Goal: Check status: Verify the current state of an ongoing process or item

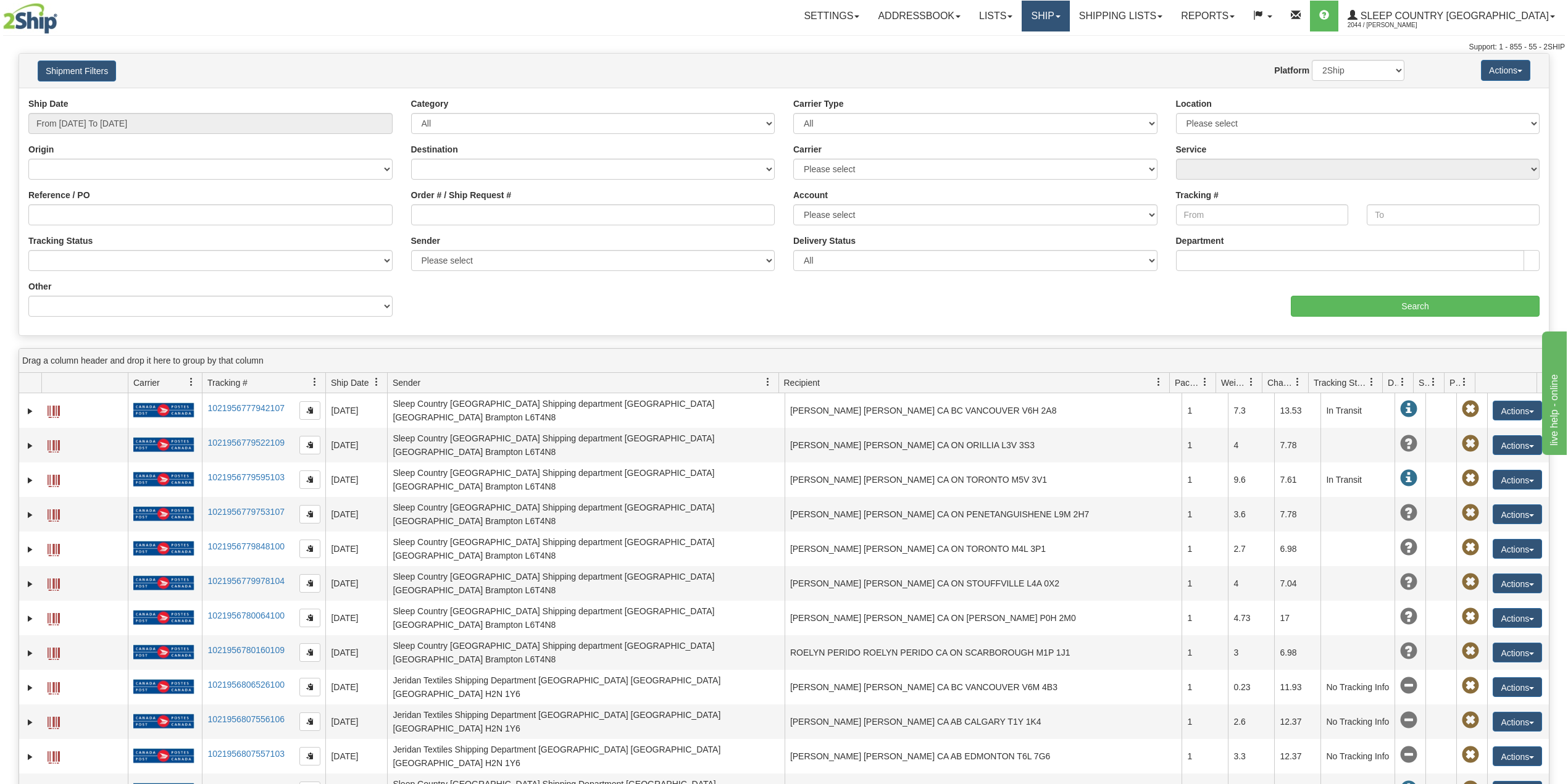
click at [1069, 11] on link "Ship" at bounding box center [1045, 16] width 48 height 31
click at [1057, 57] on span "OnHold / Order Queue" at bounding box center [1014, 59] width 87 height 10
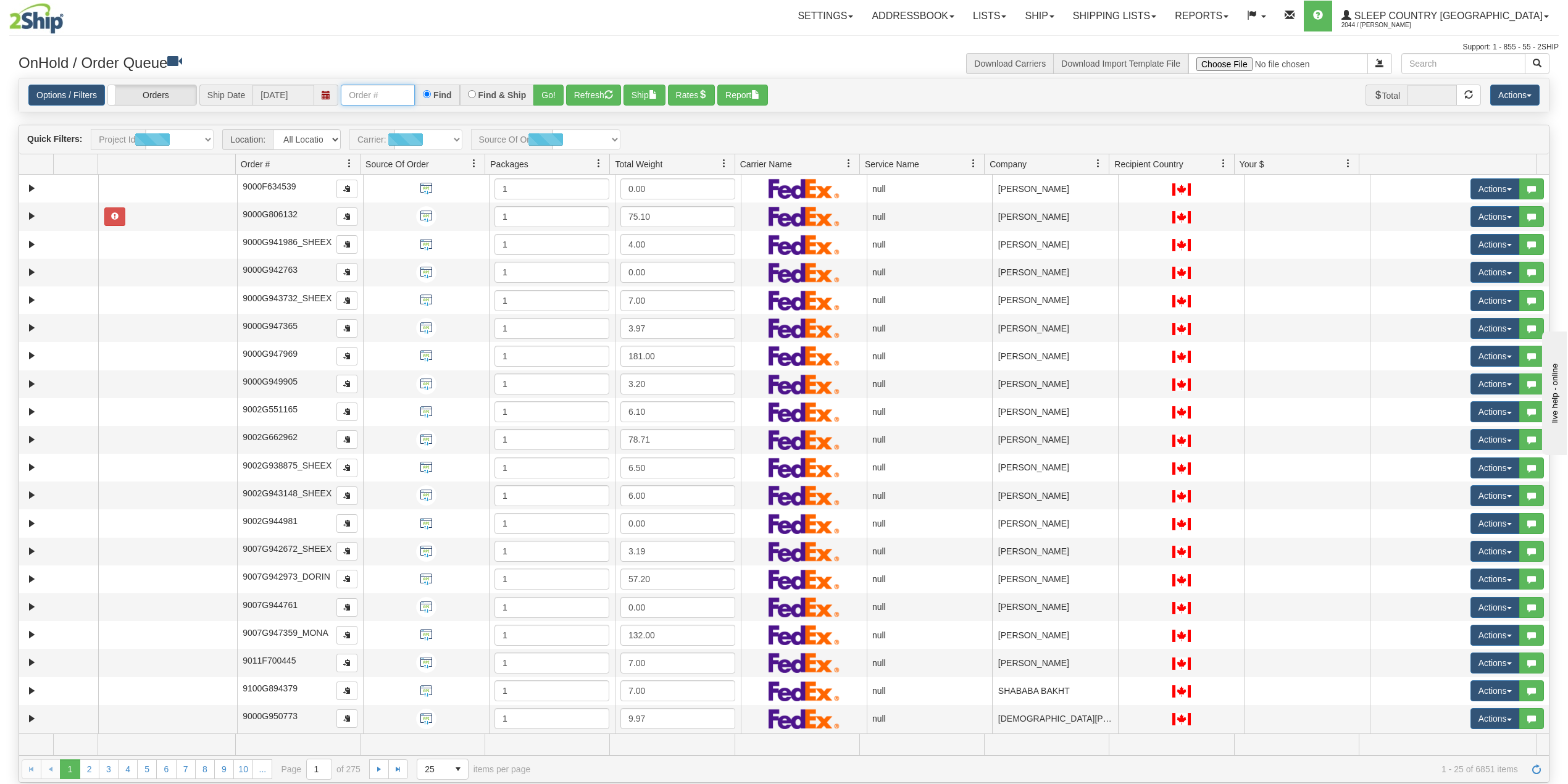
click at [384, 95] on input "text" at bounding box center [378, 95] width 74 height 21
paste input "9000I010433"
click at [549, 95] on button "Go!" at bounding box center [549, 95] width 30 height 21
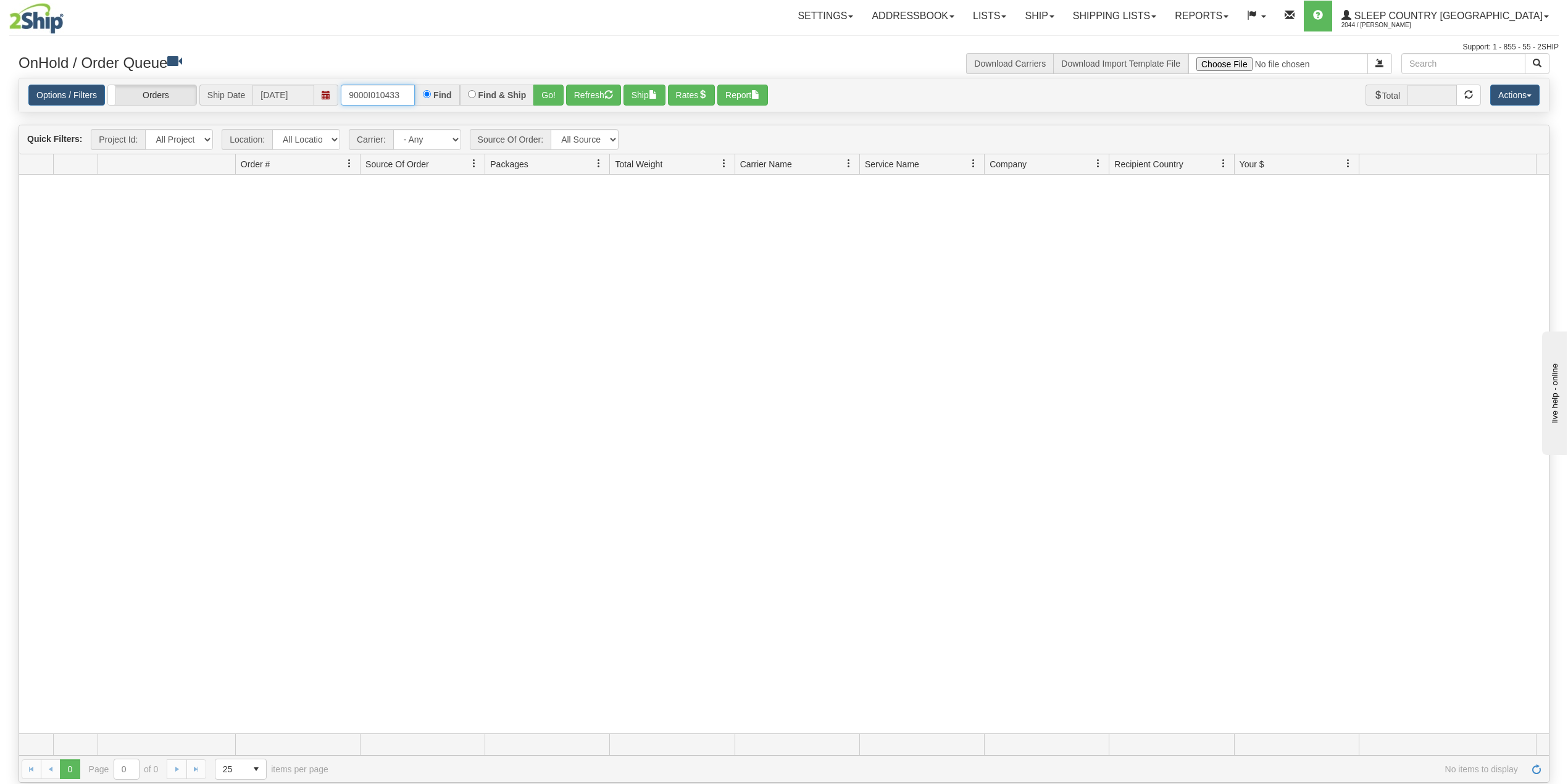
click at [405, 95] on input "9000I010433" at bounding box center [378, 95] width 74 height 21
click at [391, 91] on input "9000I010433" at bounding box center [378, 95] width 74 height 21
paste input "4911"
click at [550, 95] on button "Go!" at bounding box center [549, 95] width 30 height 21
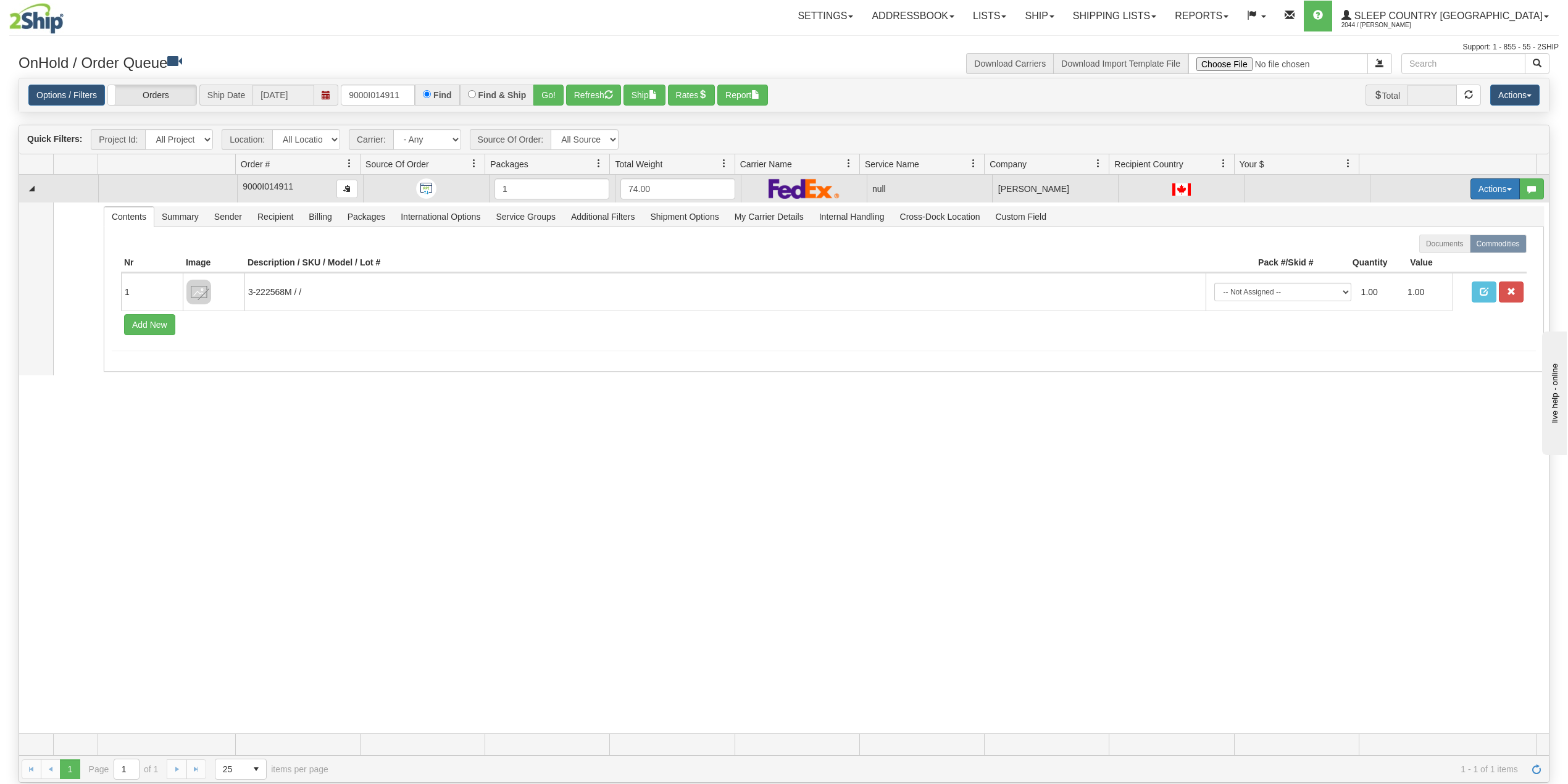
click at [1473, 190] on button "Actions" at bounding box center [1496, 188] width 50 height 21
click at [1433, 279] on span "Delete" at bounding box center [1442, 276] width 33 height 10
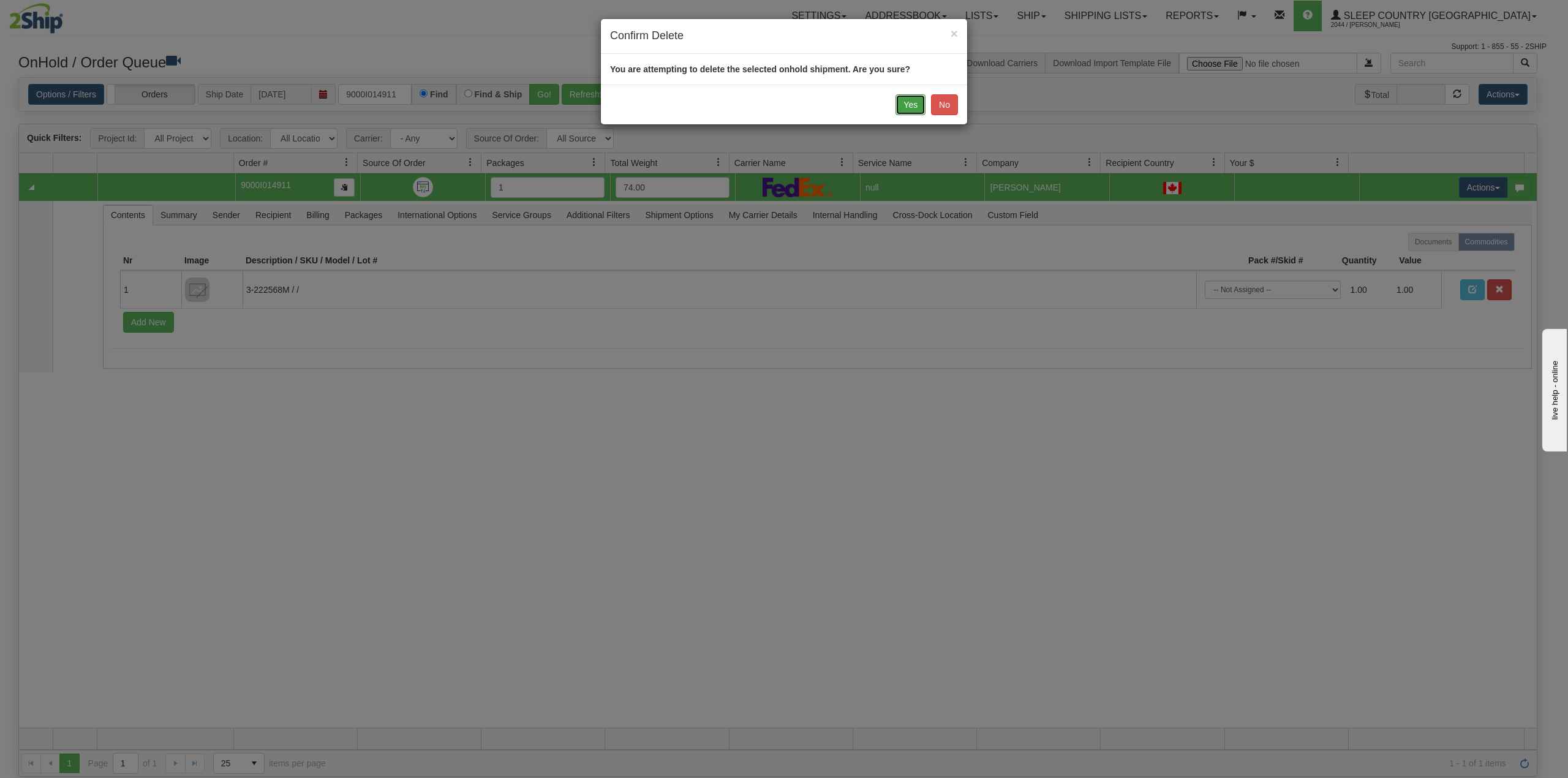
click at [905, 109] on button "Yes" at bounding box center [910, 105] width 30 height 21
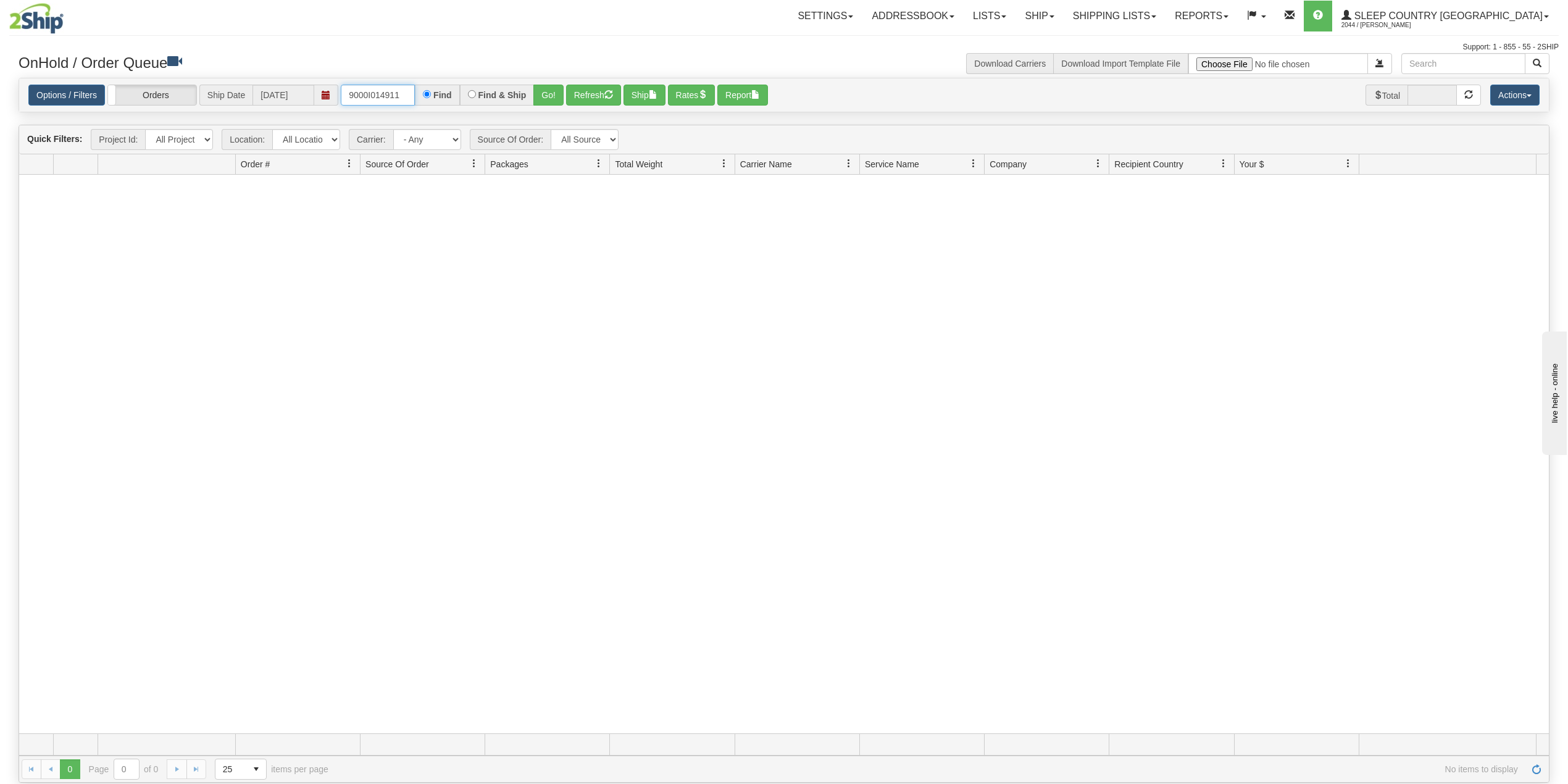
click at [376, 95] on input "9000I014911" at bounding box center [378, 95] width 74 height 21
click at [376, 94] on input "9000I014911" at bounding box center [378, 95] width 74 height 21
paste input "H991404"
type input "9000H991404"
click at [550, 97] on button "Go!" at bounding box center [549, 95] width 30 height 21
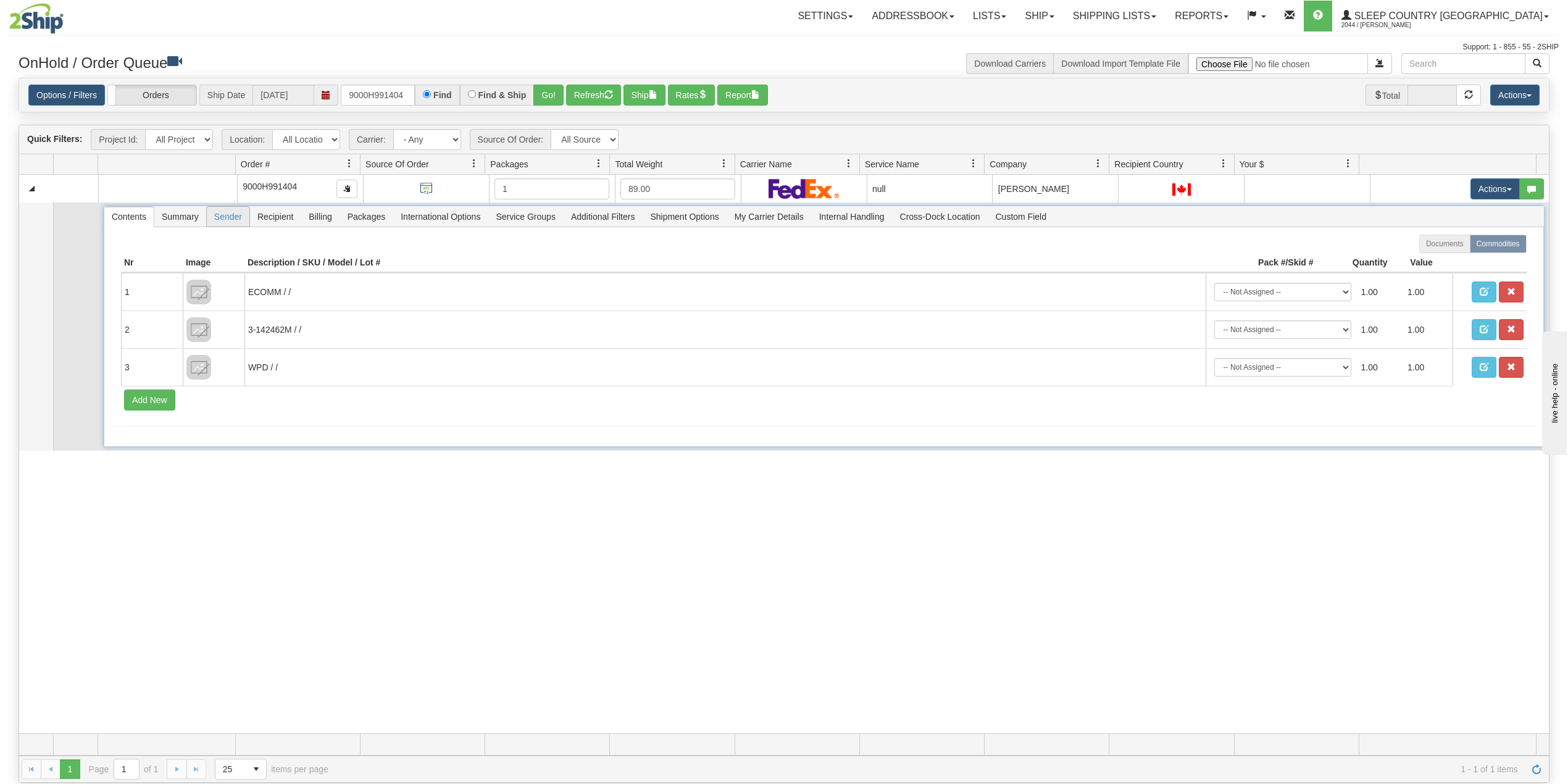
click at [221, 225] on span "Sender" at bounding box center [229, 217] width 43 height 20
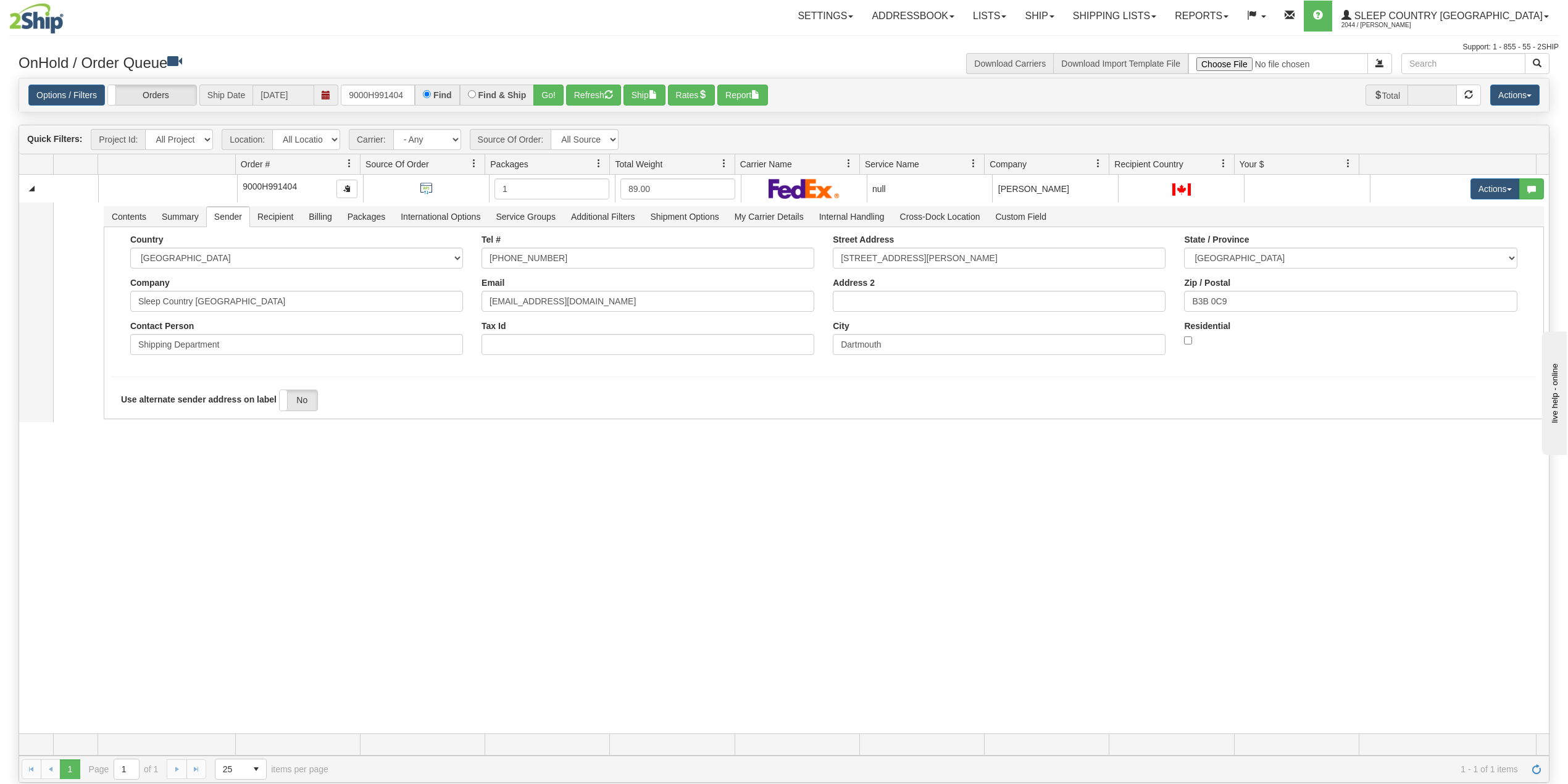
click at [415, 638] on div "31452351 921 90796431 0 9000H991404 1 89.00 null Shipping department Sleep Coun…" at bounding box center [784, 453] width 1530 height 558
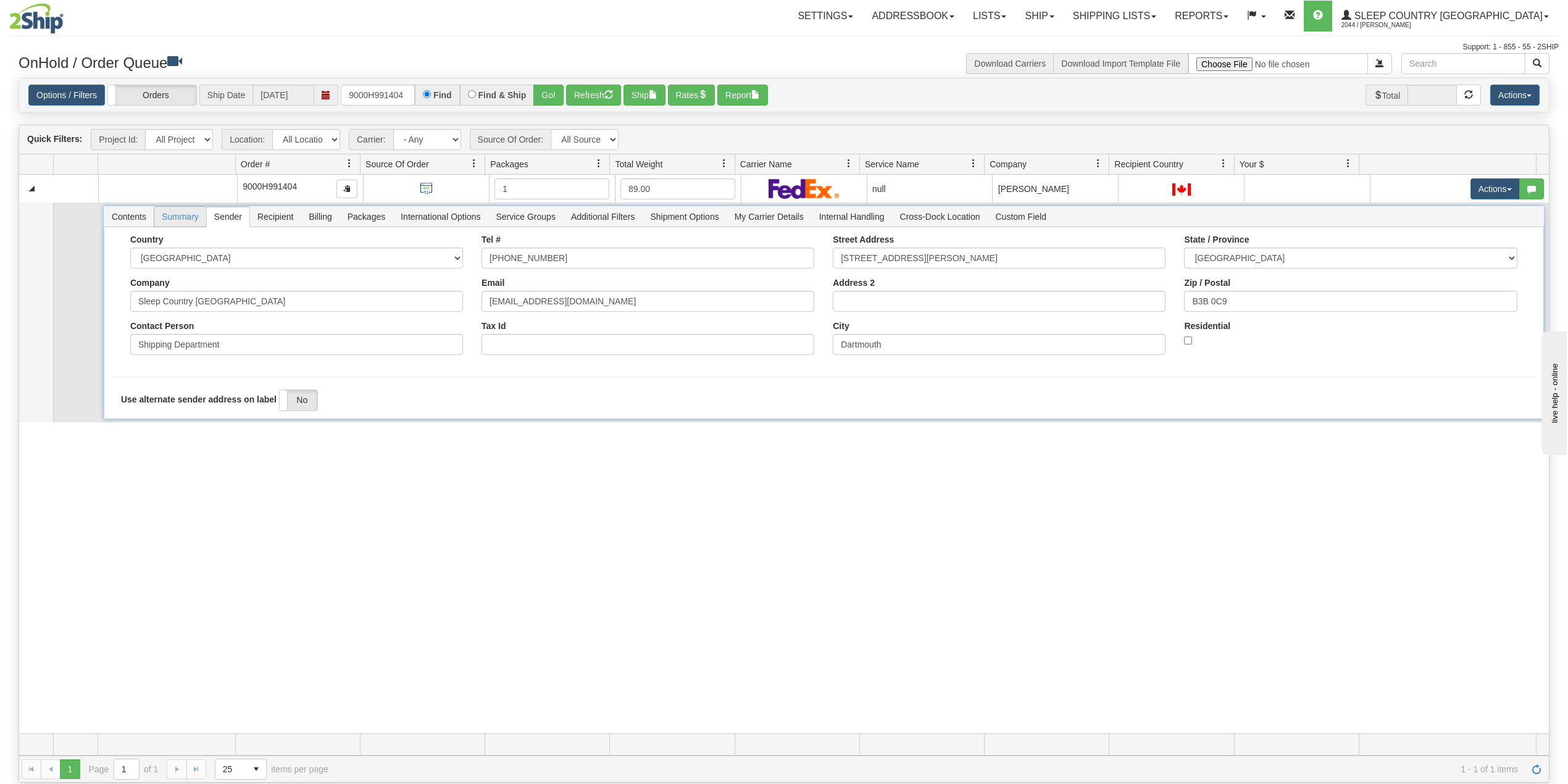
click at [182, 218] on span "Summary" at bounding box center [180, 217] width 52 height 20
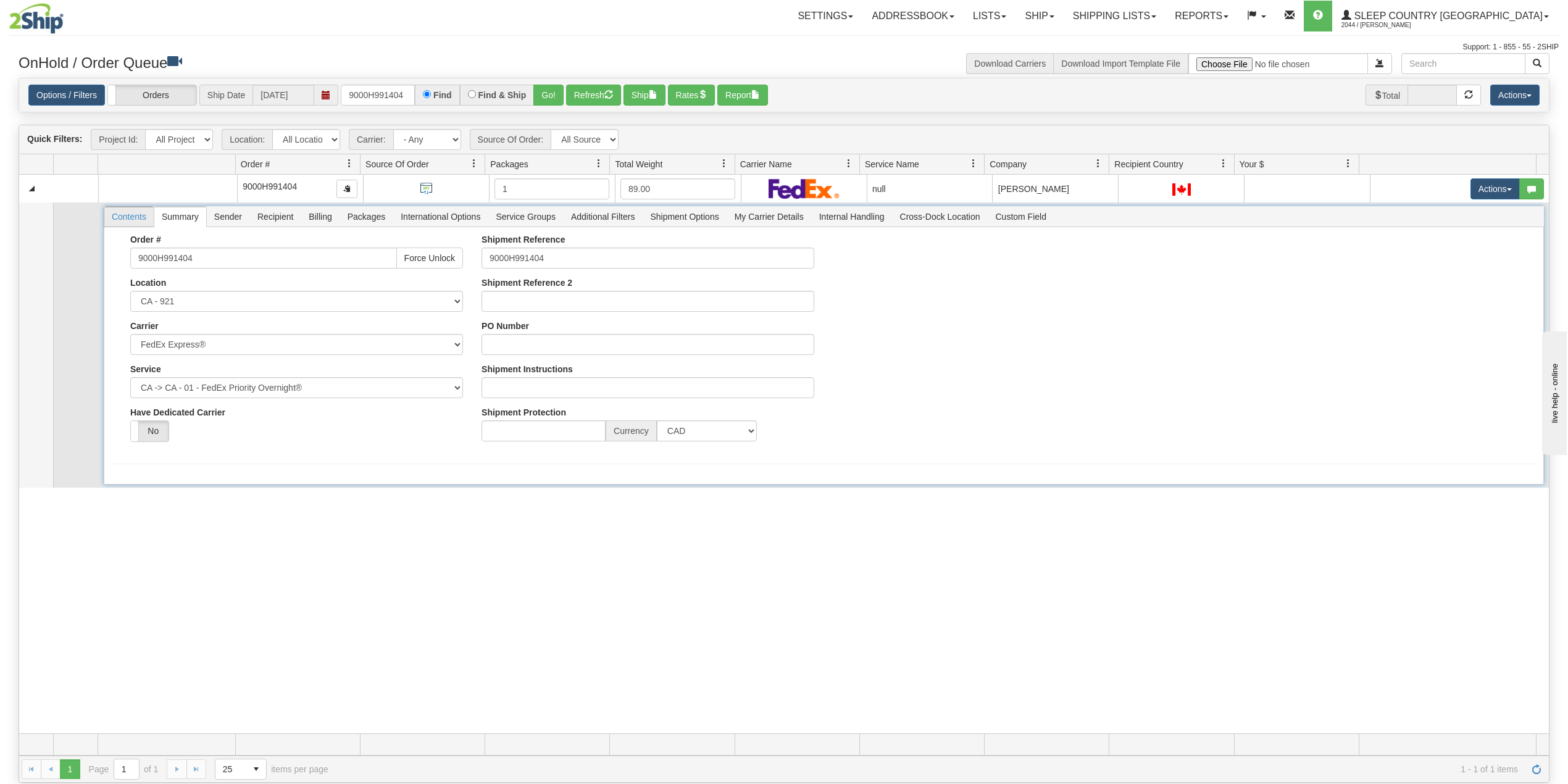
click at [119, 224] on span "Contents" at bounding box center [129, 217] width 50 height 20
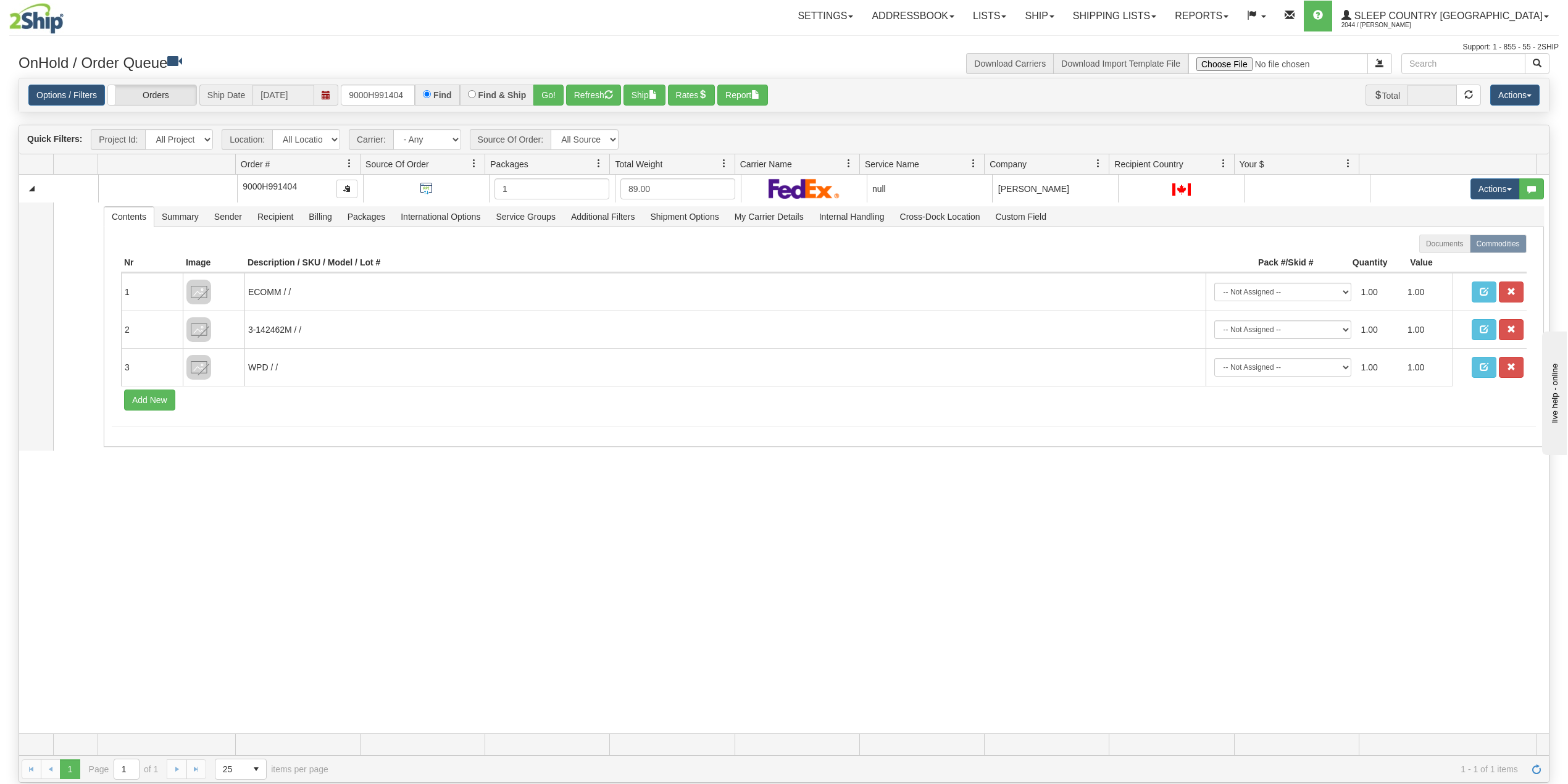
click at [345, 558] on div "31452351 921 90796431 0 9000H991404 1 89.00 null Shipping department Sleep Coun…" at bounding box center [784, 453] width 1530 height 558
click at [1165, 12] on link "Shipping lists" at bounding box center [1115, 16] width 102 height 31
click at [1152, 61] on span "Search Shipment History" at bounding box center [1105, 59] width 96 height 10
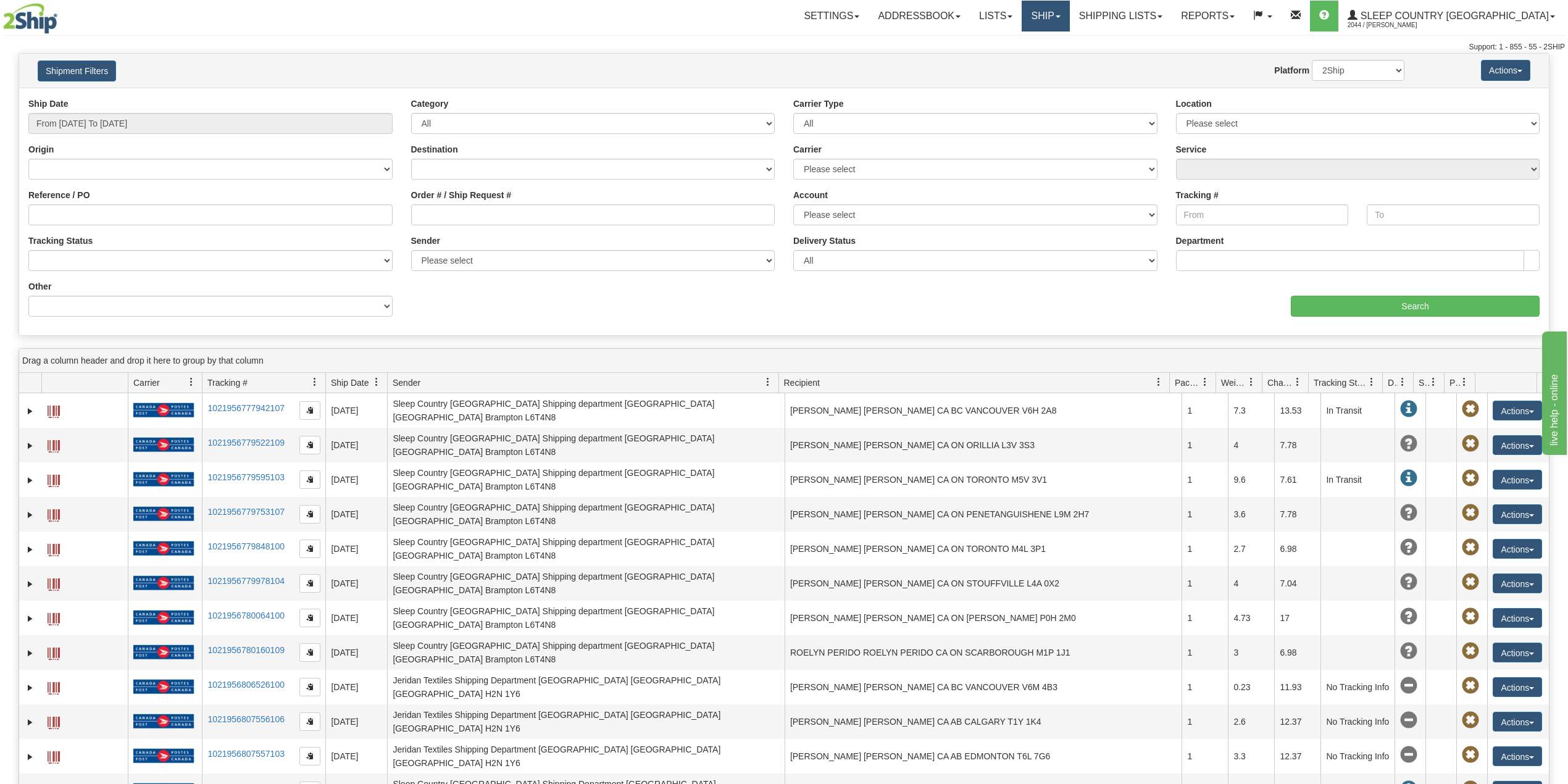
click at [1069, 14] on link "Ship" at bounding box center [1045, 16] width 48 height 31
click at [1057, 55] on span "OnHold / Order Queue" at bounding box center [1014, 59] width 87 height 10
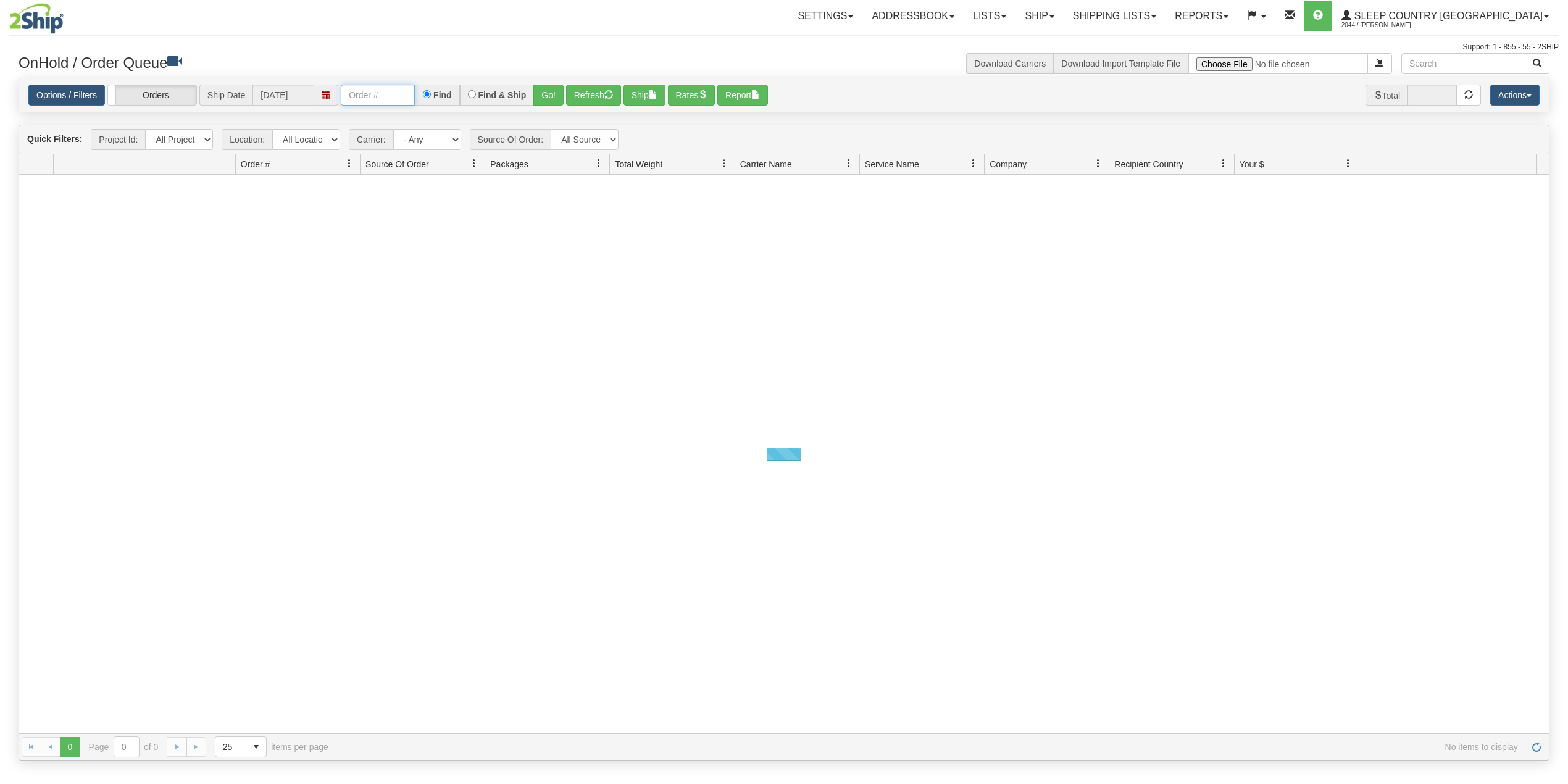
click at [390, 96] on input "text" at bounding box center [378, 95] width 74 height 21
paste input "1052900"
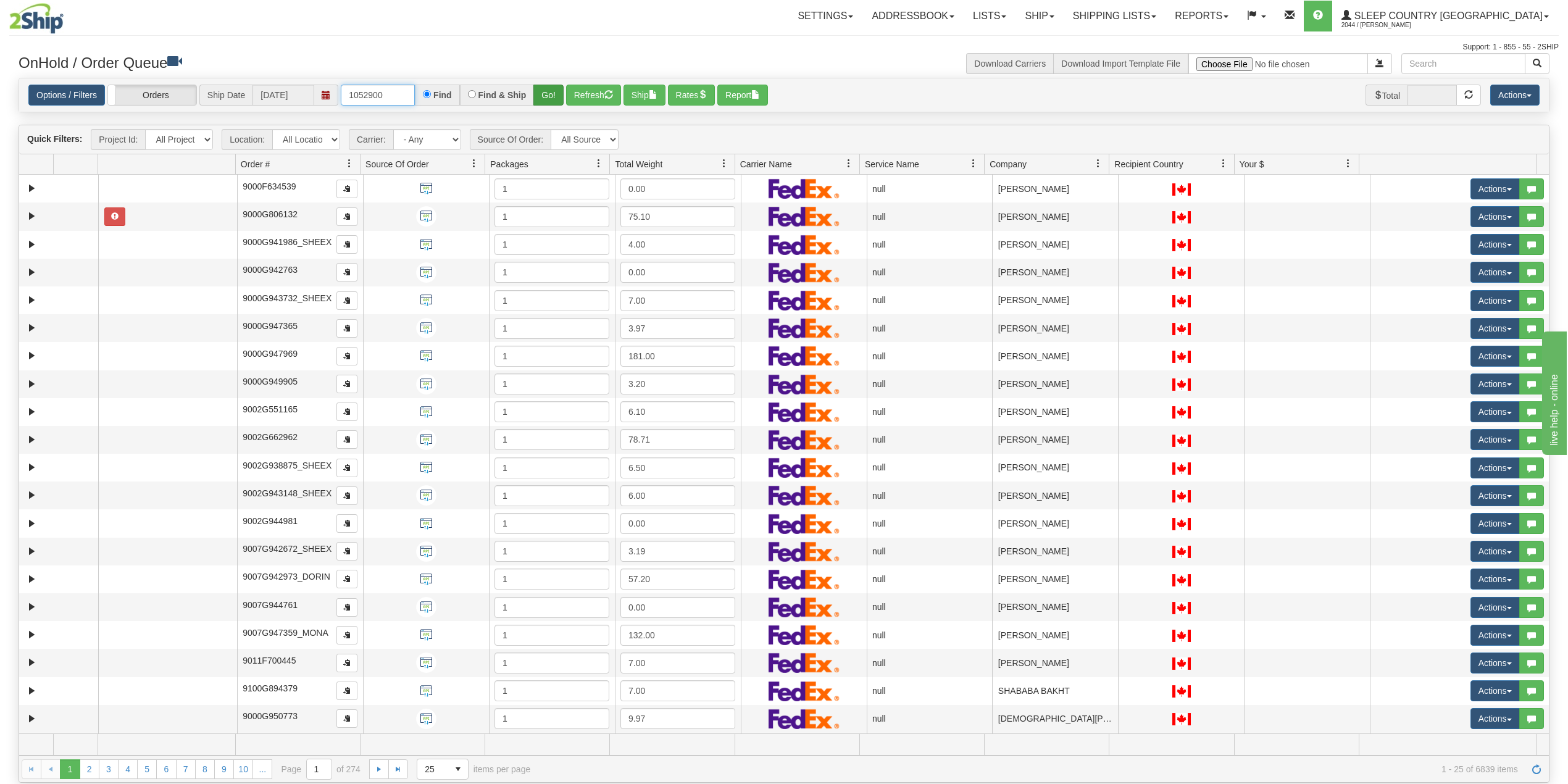
type input "1052900"
click at [551, 90] on button "Go!" at bounding box center [549, 95] width 30 height 21
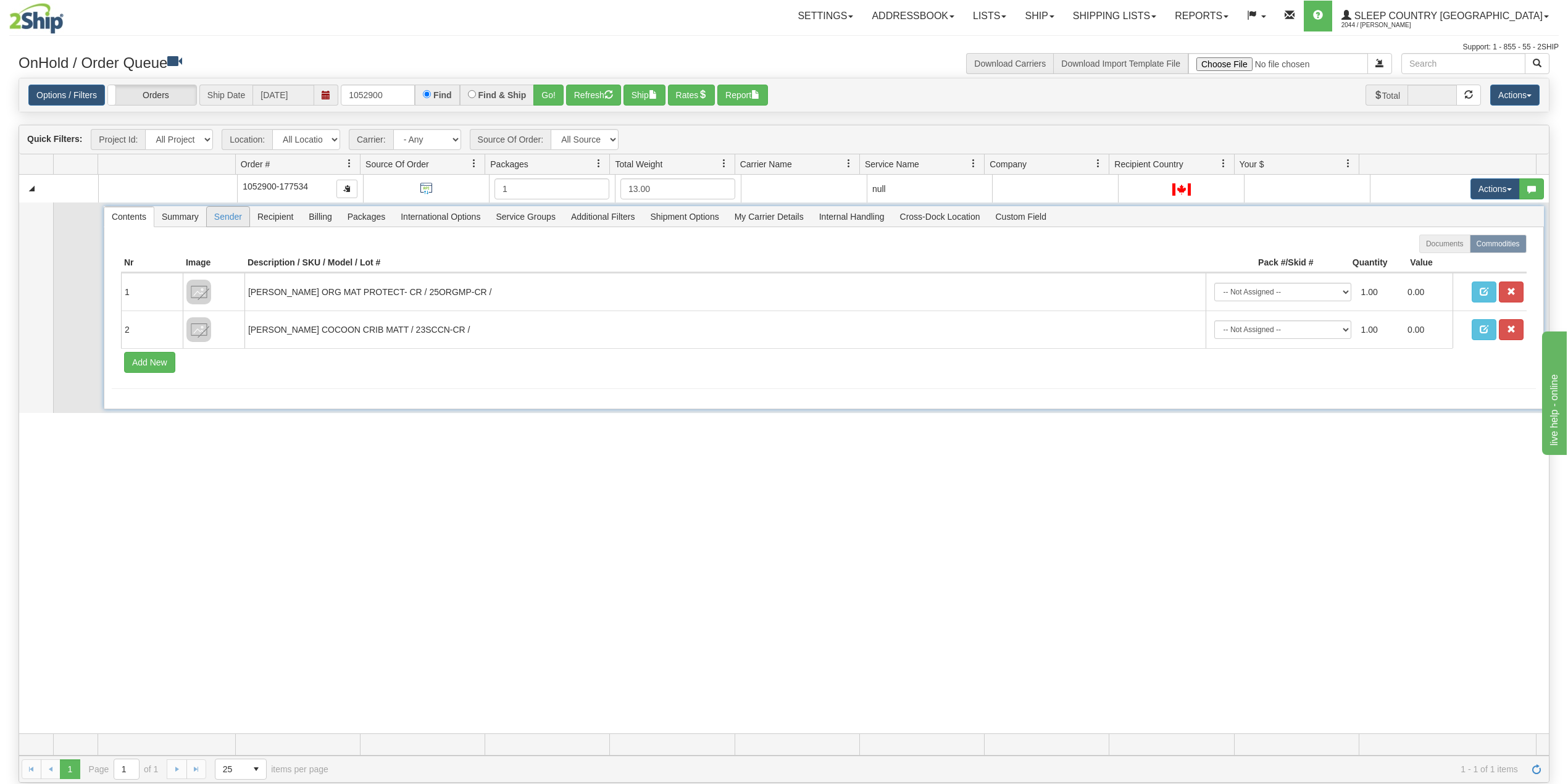
click at [224, 213] on span "Sender" at bounding box center [229, 217] width 43 height 20
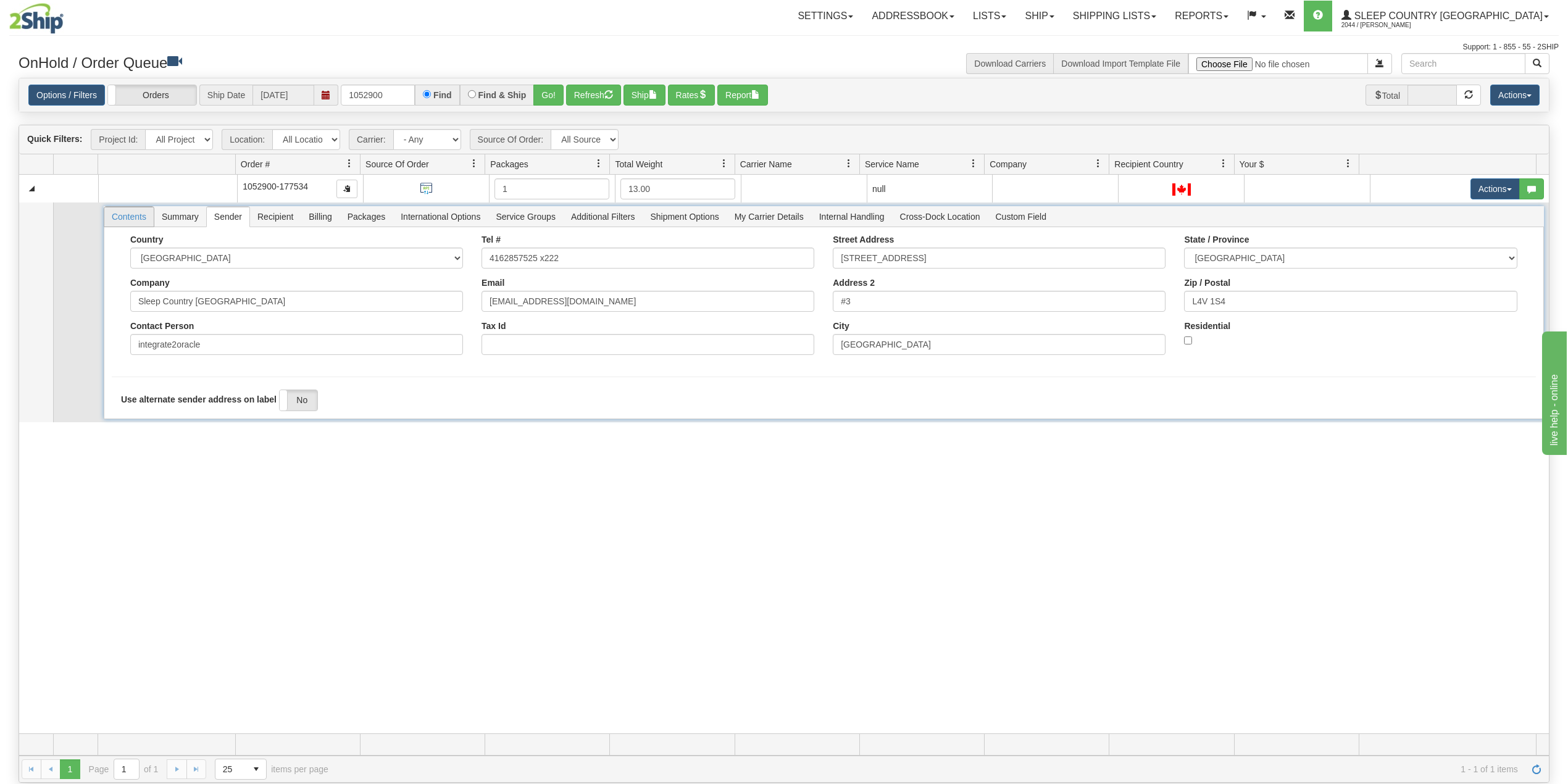
click at [124, 224] on span "Contents" at bounding box center [129, 217] width 50 height 20
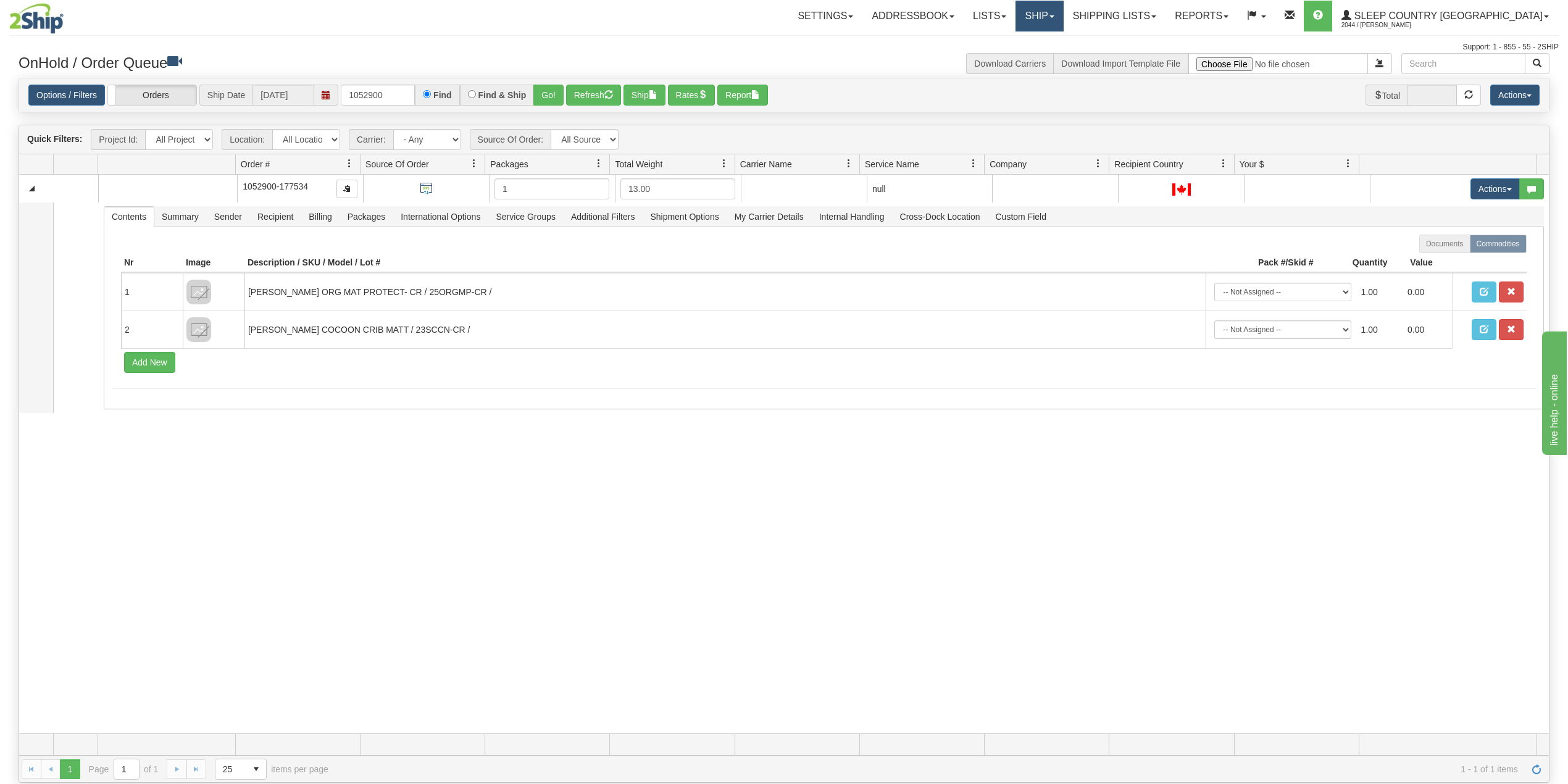
click at [1063, 22] on link "Ship" at bounding box center [1039, 16] width 48 height 31
click at [390, 92] on input "1052900" at bounding box center [378, 95] width 74 height 21
click at [1165, 12] on link "Shipping lists" at bounding box center [1115, 16] width 102 height 31
click at [1152, 63] on span "Search Shipment History" at bounding box center [1105, 59] width 96 height 10
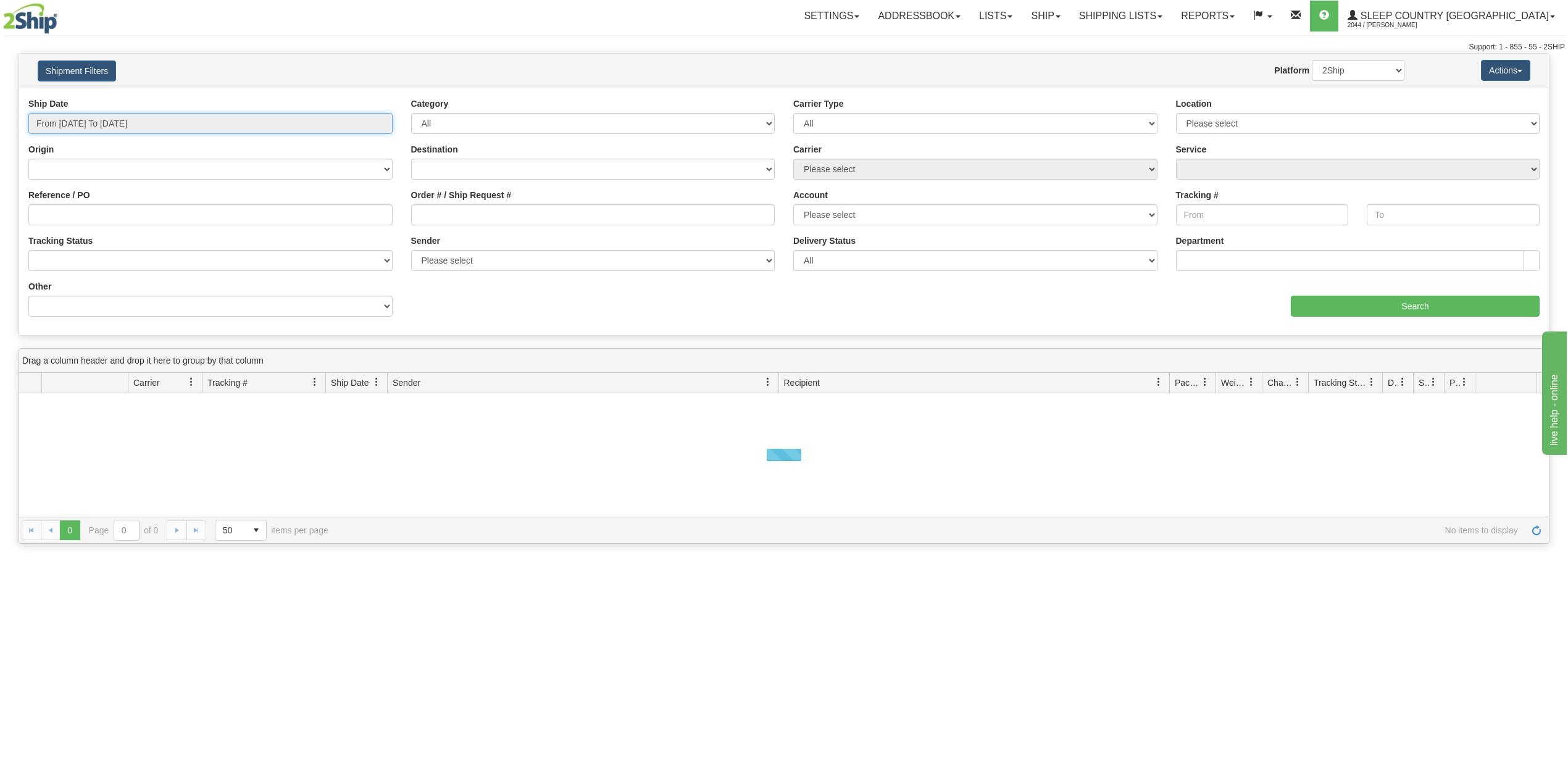
click at [96, 124] on input "From [DATE] To [DATE]" at bounding box center [211, 124] width 365 height 21
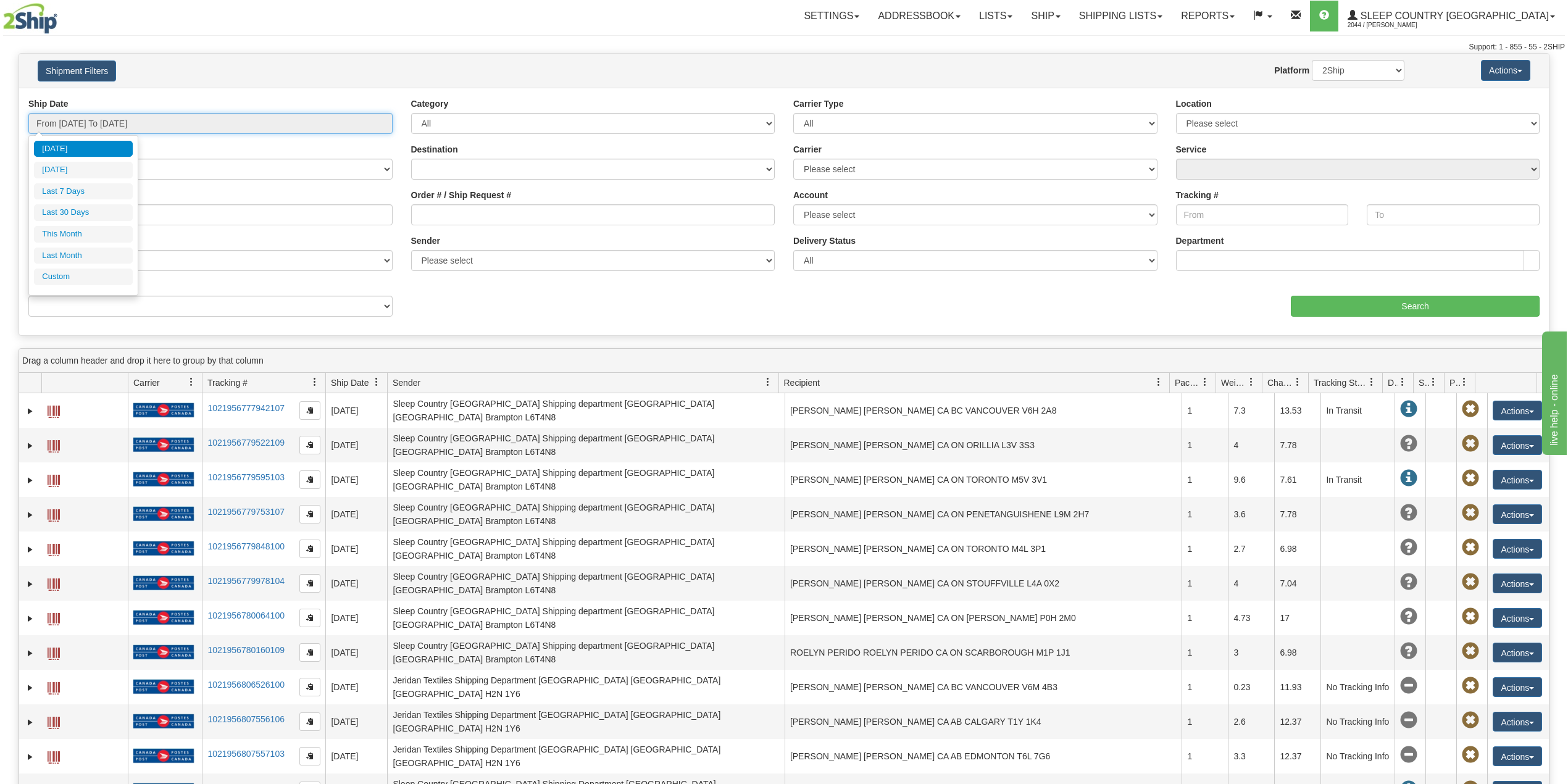
click at [148, 121] on input "From [DATE] To [DATE]" at bounding box center [211, 124] width 365 height 21
click at [80, 215] on li "Last 30 Days" at bounding box center [83, 213] width 99 height 17
type input "From [DATE] To [DATE]"
click at [456, 219] on input "Order # / Ship Request #" at bounding box center [594, 215] width 365 height 21
paste input "1052900"
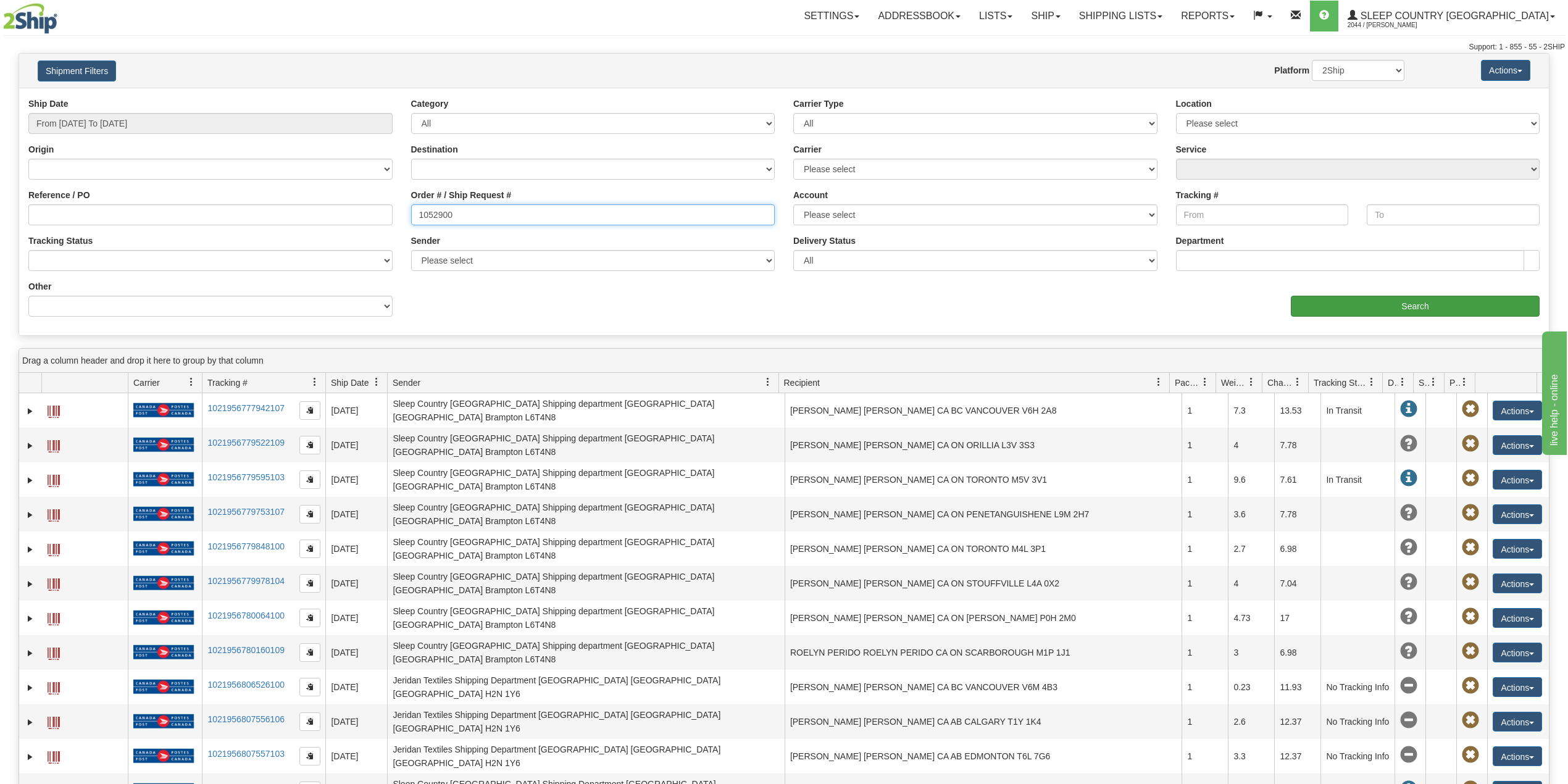
type input "1052900"
click at [1364, 306] on input "Search" at bounding box center [1415, 306] width 249 height 21
